Goal: Information Seeking & Learning: Check status

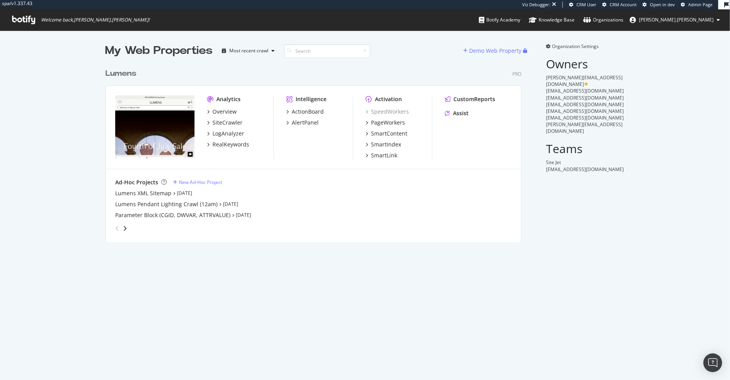
scroll to position [184, 422]
click at [224, 109] on div "Overview" at bounding box center [225, 112] width 24 height 8
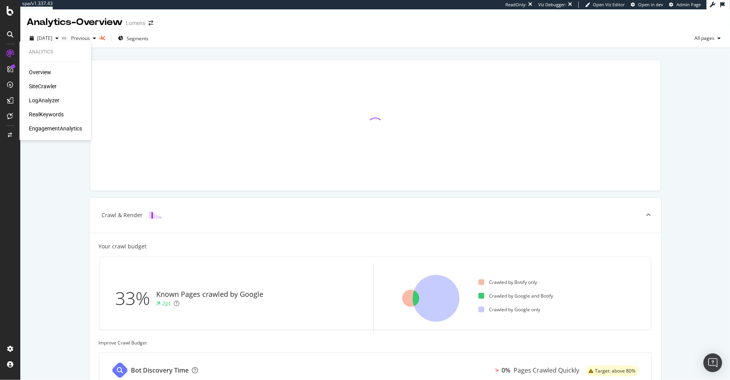
click at [42, 83] on div "SiteCrawler" at bounding box center [43, 86] width 28 height 8
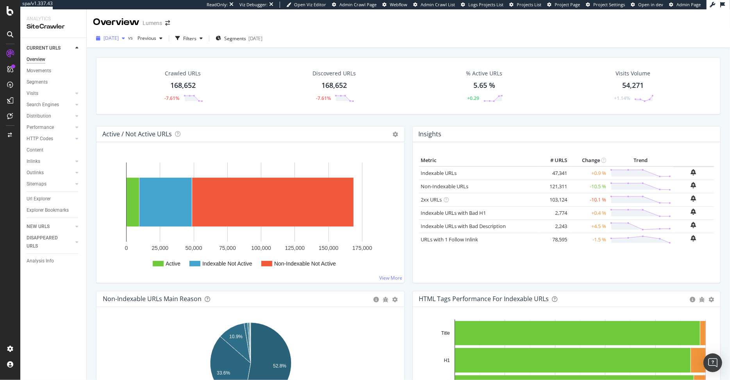
click at [119, 37] on span "[DATE]" at bounding box center [111, 38] width 15 height 7
click at [273, 83] on div "Discovered URLs 168,652 -7.61%" at bounding box center [334, 86] width 153 height 41
click at [119, 41] on span "[DATE]" at bounding box center [111, 38] width 15 height 7
click at [404, 120] on div "Crawled URLs 168,652 -7.61% Discovered URLs 168,652 -7.61% % Active URLs 5.65 %…" at bounding box center [408, 91] width 632 height 69
